Goal: Information Seeking & Learning: Find specific page/section

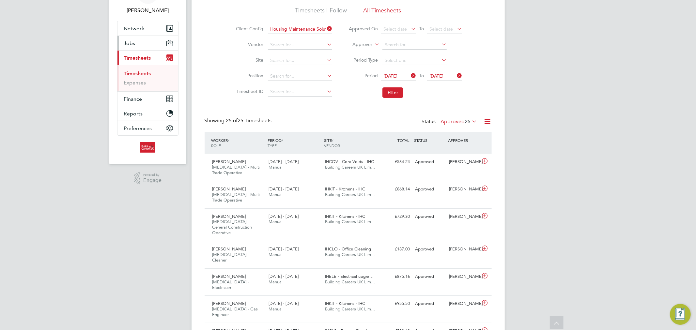
click at [132, 43] on span "Jobs" at bounding box center [129, 43] width 11 height 6
click at [136, 69] on link "Vacancies" at bounding box center [135, 68] width 23 height 6
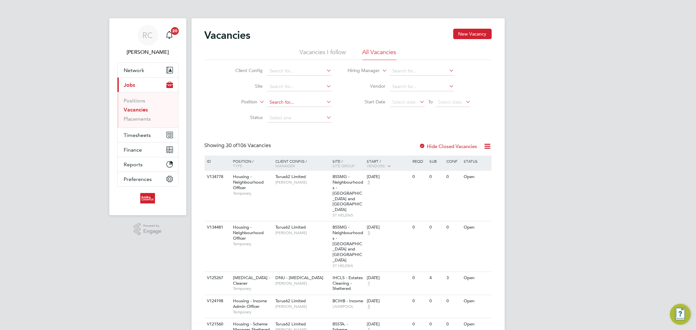
click at [275, 106] on input at bounding box center [299, 102] width 64 height 9
click at [275, 117] on input at bounding box center [299, 118] width 64 height 9
click at [276, 141] on li "Open" at bounding box center [299, 144] width 65 height 8
type input "Open"
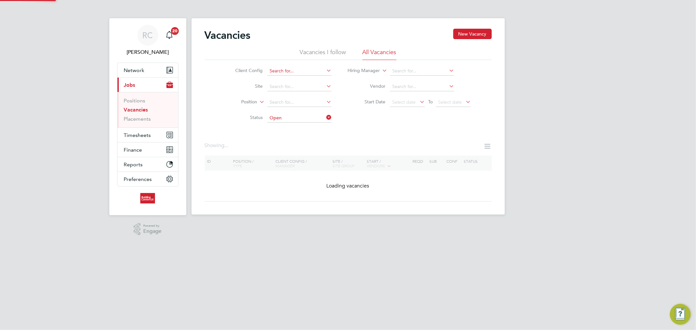
click at [278, 73] on input at bounding box center [299, 71] width 64 height 9
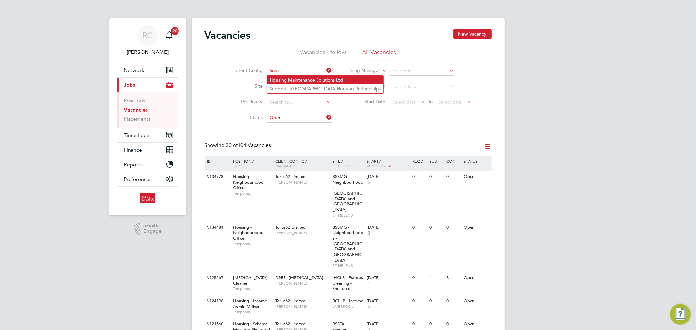
click at [282, 76] on li "Hous ing Maintenance Solutions Ltd" at bounding box center [325, 80] width 117 height 9
type input "Housing Maintenance Solutions Ltd"
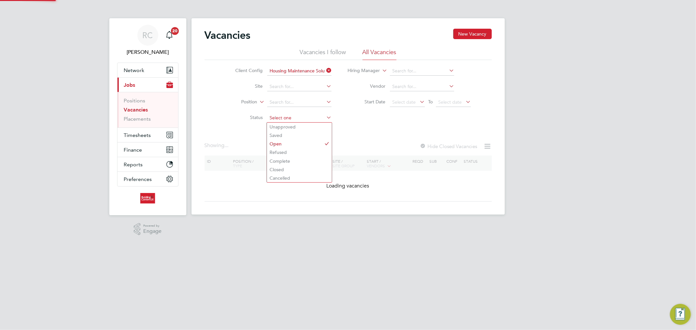
click at [301, 119] on input at bounding box center [299, 118] width 64 height 9
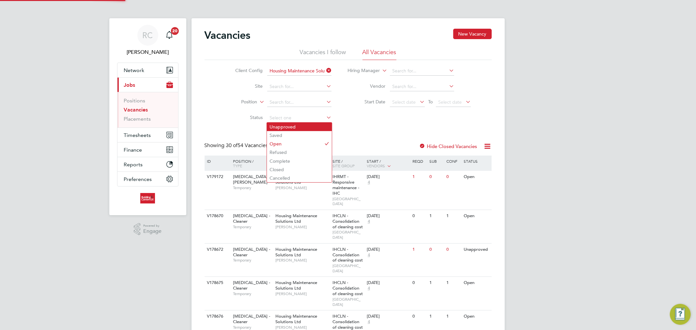
click at [296, 129] on li "Unapproved" at bounding box center [299, 127] width 65 height 8
type input "Unapproved"
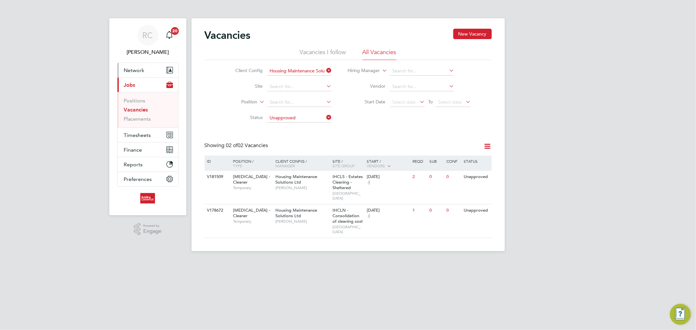
click at [166, 71] on icon "Main navigation" at bounding box center [169, 70] width 7 height 7
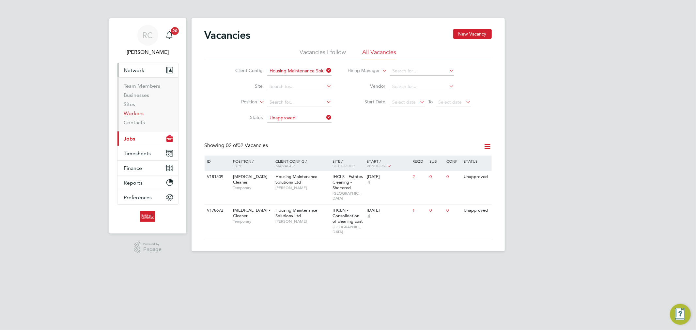
click at [135, 112] on link "Workers" at bounding box center [134, 113] width 20 height 6
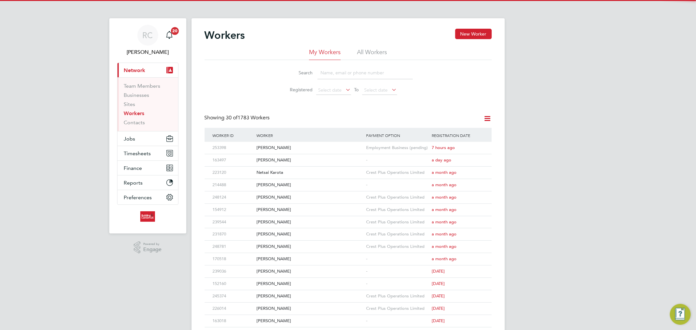
click at [381, 50] on li "All Workers" at bounding box center [372, 54] width 30 height 12
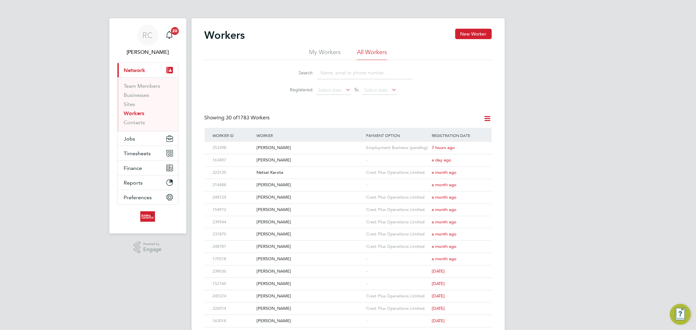
click at [351, 80] on li "Search" at bounding box center [348, 72] width 146 height 19
click at [353, 74] on input at bounding box center [365, 73] width 95 height 13
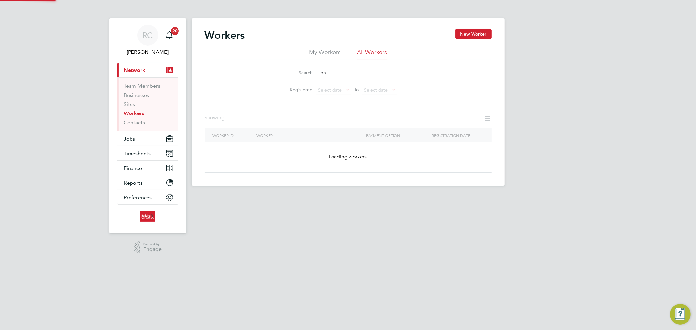
type input "p"
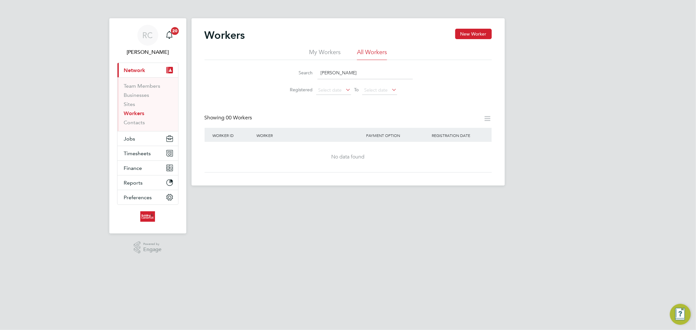
type input "[PERSON_NAME]"
